Goal: Navigation & Orientation: Find specific page/section

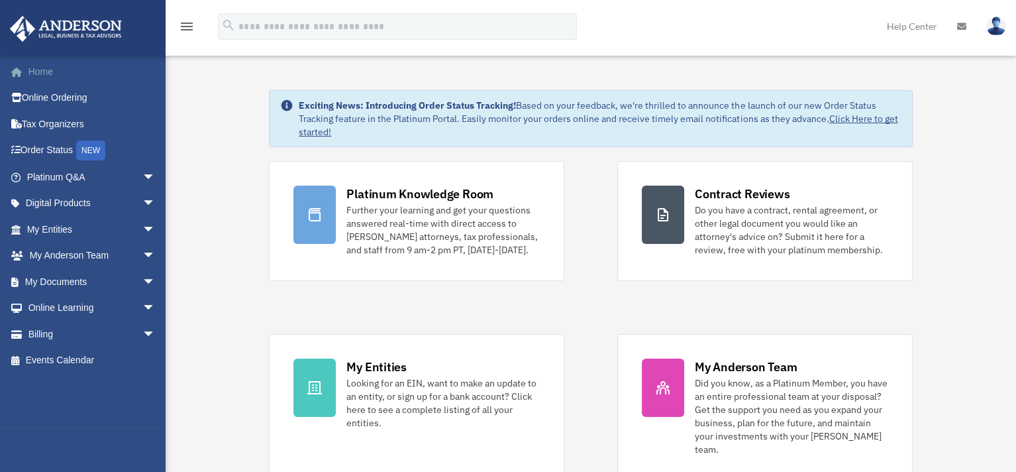
click at [59, 64] on link "Home" at bounding box center [92, 71] width 166 height 27
click at [609, 316] on div "Platinum Knowledge Room Further your learning and get your questions answered r…" at bounding box center [590, 320] width 643 height 319
click at [590, 271] on div "Platinum Knowledge Room Further your learning and get your questions answered r…" at bounding box center [590, 320] width 643 height 319
click at [593, 309] on div "Platinum Knowledge Room Further your learning and get your questions answered r…" at bounding box center [590, 320] width 643 height 319
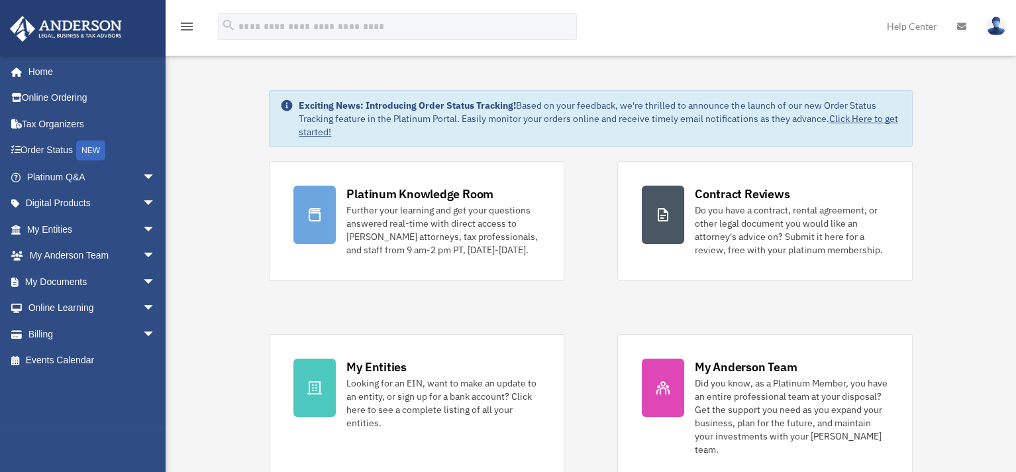
click at [590, 309] on div "Platinum Knowledge Room Further your learning and get your questions answered r…" at bounding box center [590, 320] width 643 height 319
click at [584, 144] on div "Exciting News: Introducing Order Status Tracking! Based on your feedback, we're…" at bounding box center [590, 118] width 643 height 57
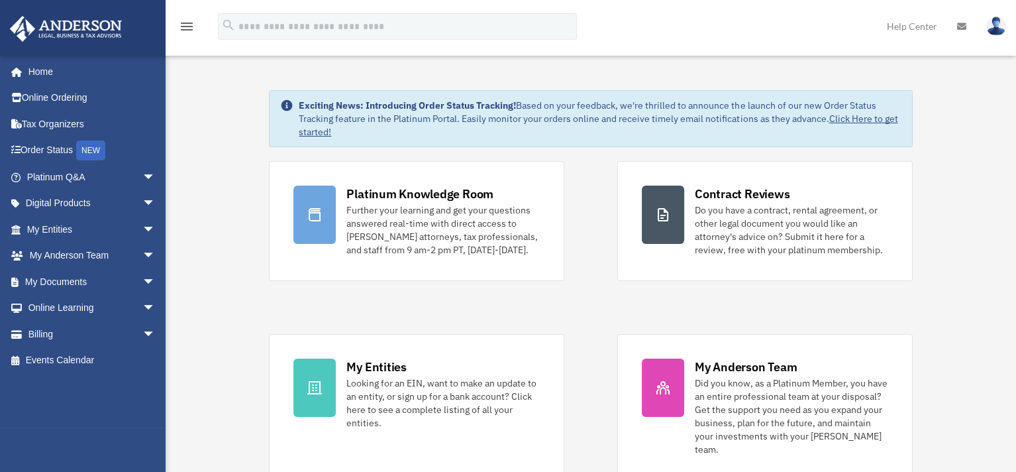
click at [596, 229] on div "Platinum Knowledge Room Further your learning and get your questions answered r…" at bounding box center [590, 320] width 643 height 319
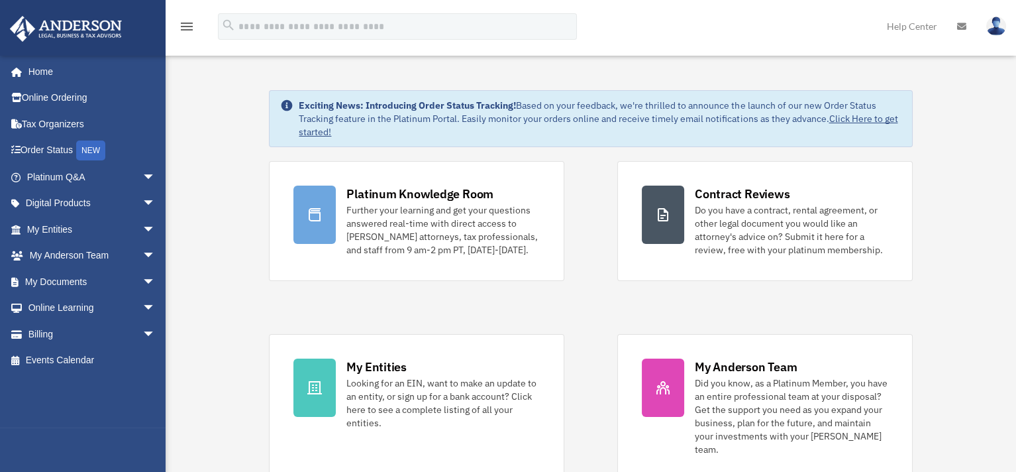
click at [596, 229] on div "Platinum Knowledge Room Further your learning and get your questions answered r…" at bounding box center [590, 320] width 643 height 319
click at [708, 323] on div "Platinum Knowledge Room Further your learning and get your questions answered r…" at bounding box center [590, 320] width 643 height 319
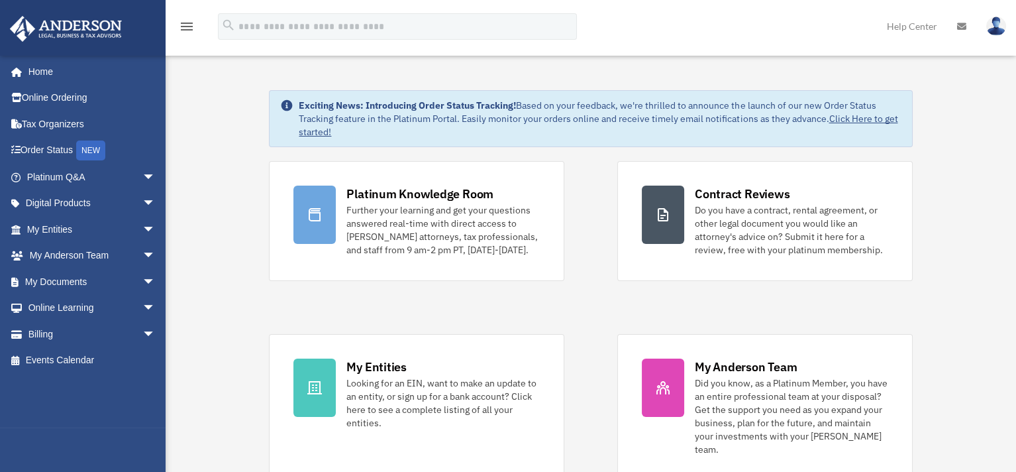
drag, startPoint x: 977, startPoint y: 246, endPoint x: 987, endPoint y: 235, distance: 15.0
